Goal: Obtain resource: Download file/media

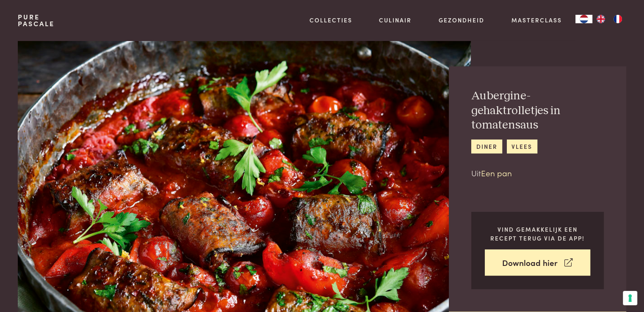
click at [509, 175] on link "Een pan" at bounding box center [496, 172] width 31 height 11
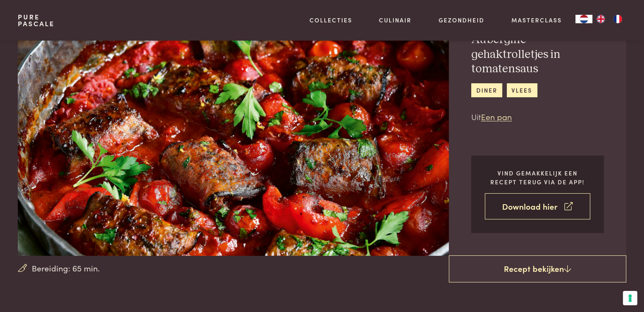
click at [546, 203] on link "Download hier" at bounding box center [536, 206] width 105 height 27
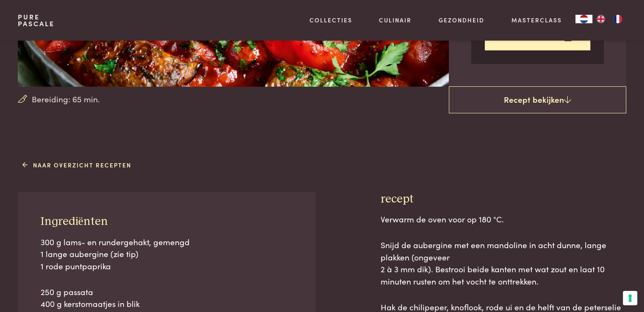
scroll to position [282, 0]
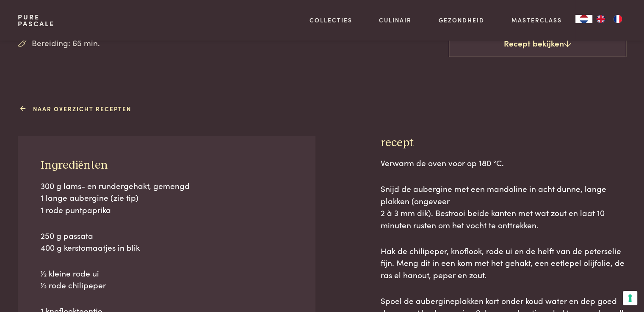
click at [116, 106] on link "Naar overzicht recepten" at bounding box center [76, 109] width 109 height 9
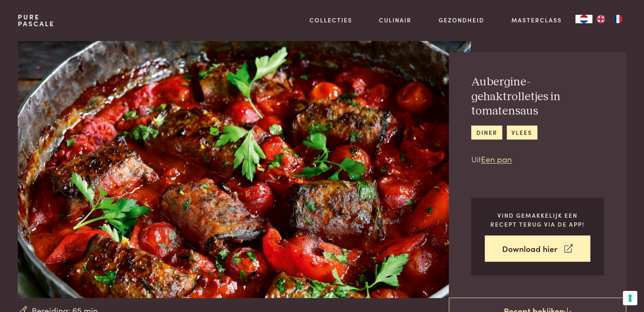
scroll to position [0, 0]
